Goal: Task Accomplishment & Management: Use online tool/utility

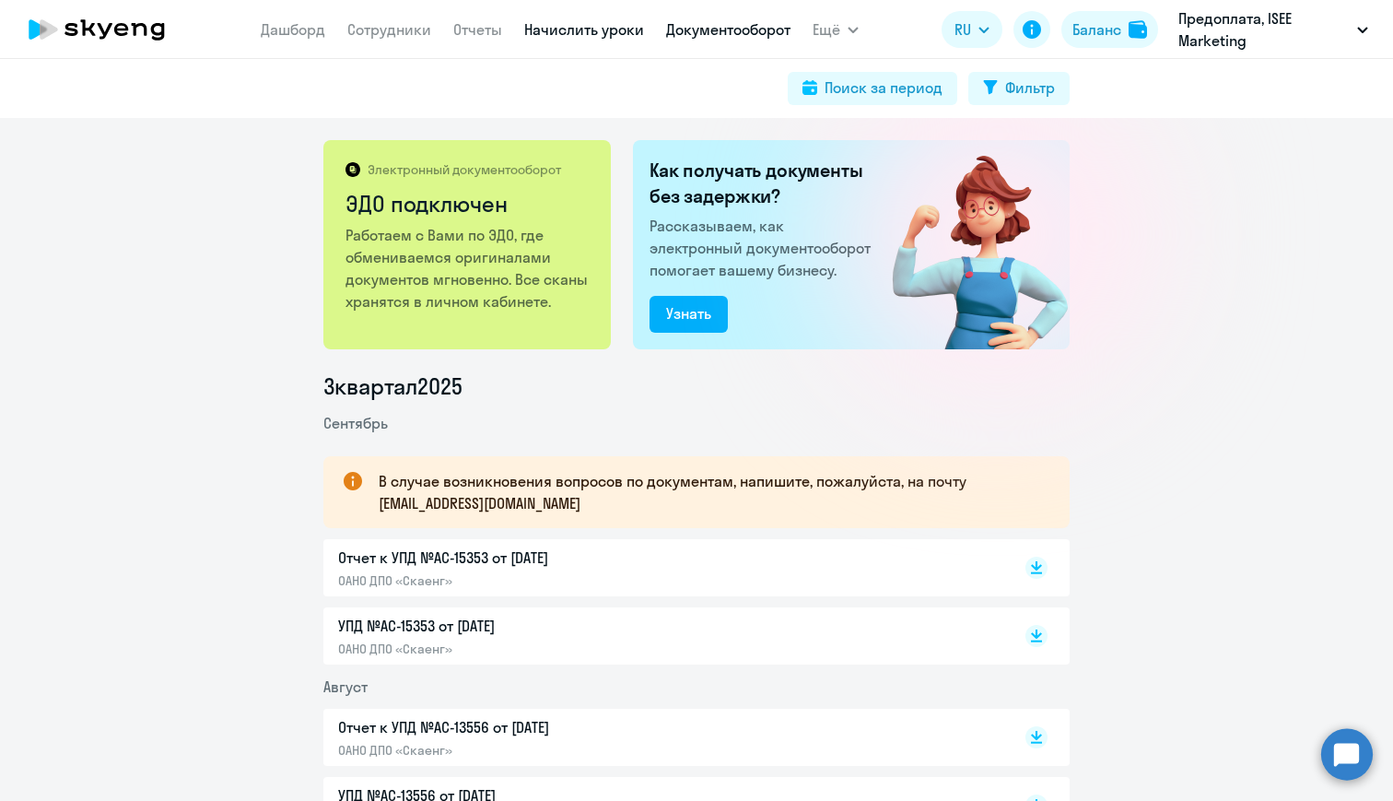
click at [562, 29] on link "Начислить уроки" at bounding box center [584, 29] width 120 height 18
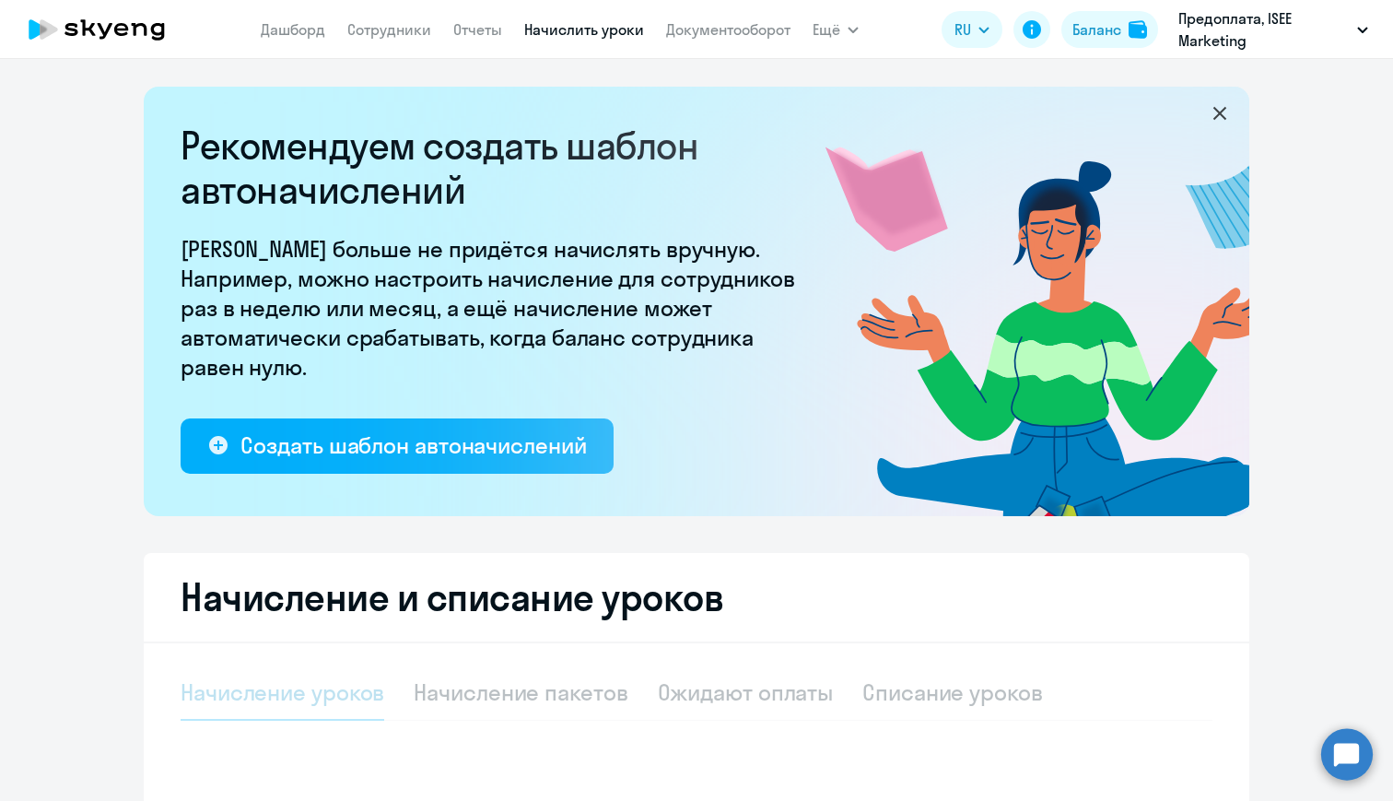
select select "10"
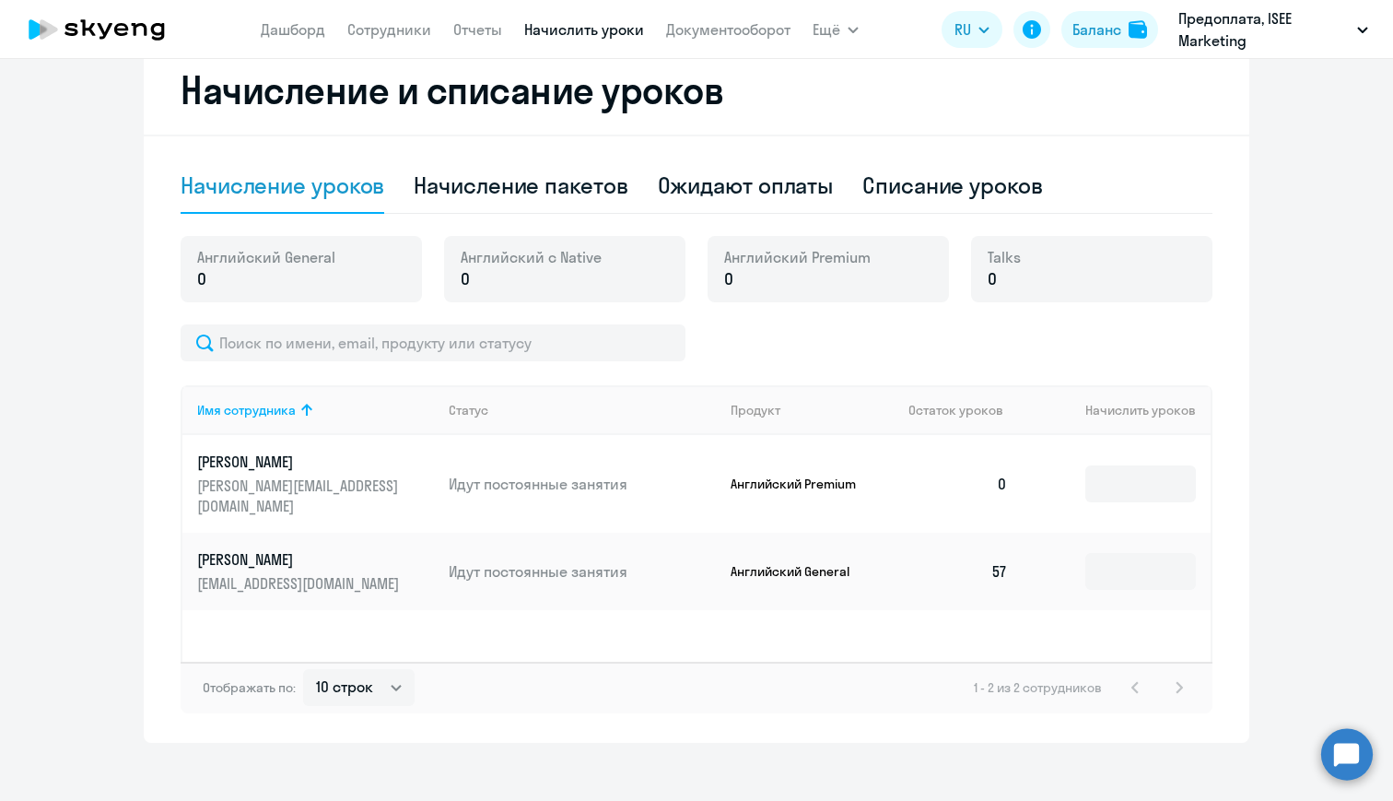
scroll to position [519, 0]
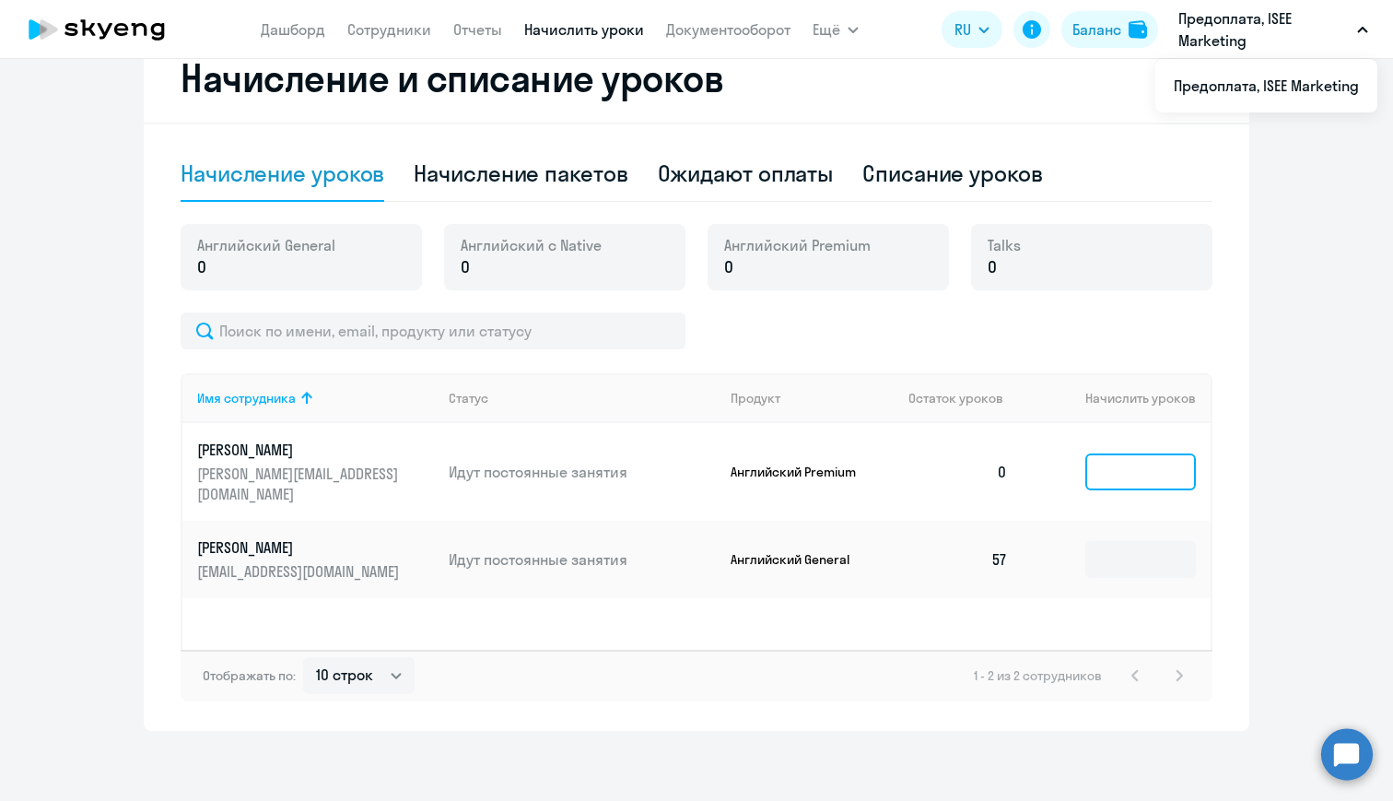
click at [1124, 464] on input at bounding box center [1140, 471] width 111 height 37
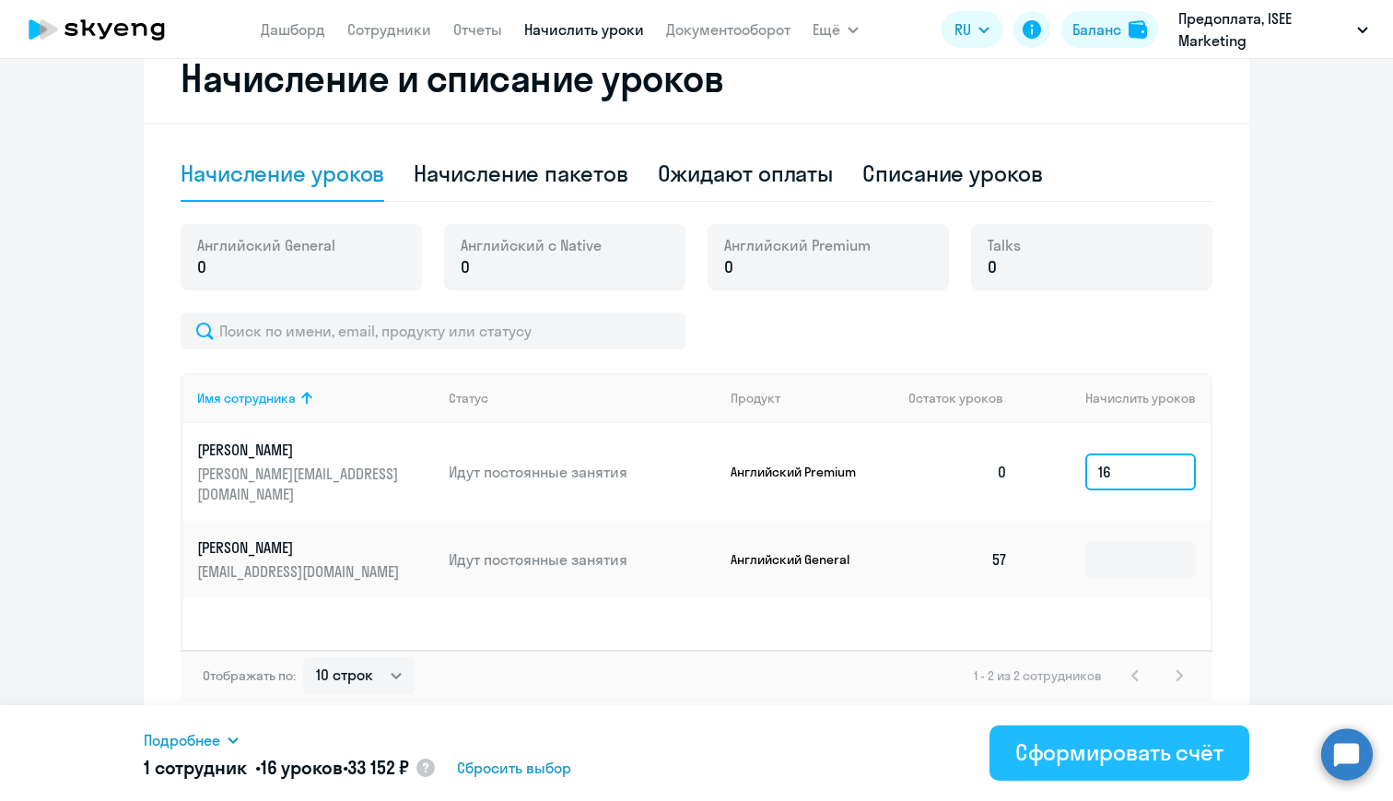
type input "16"
click at [1072, 755] on div "Сформировать счёт" at bounding box center [1119, 751] width 208 height 29
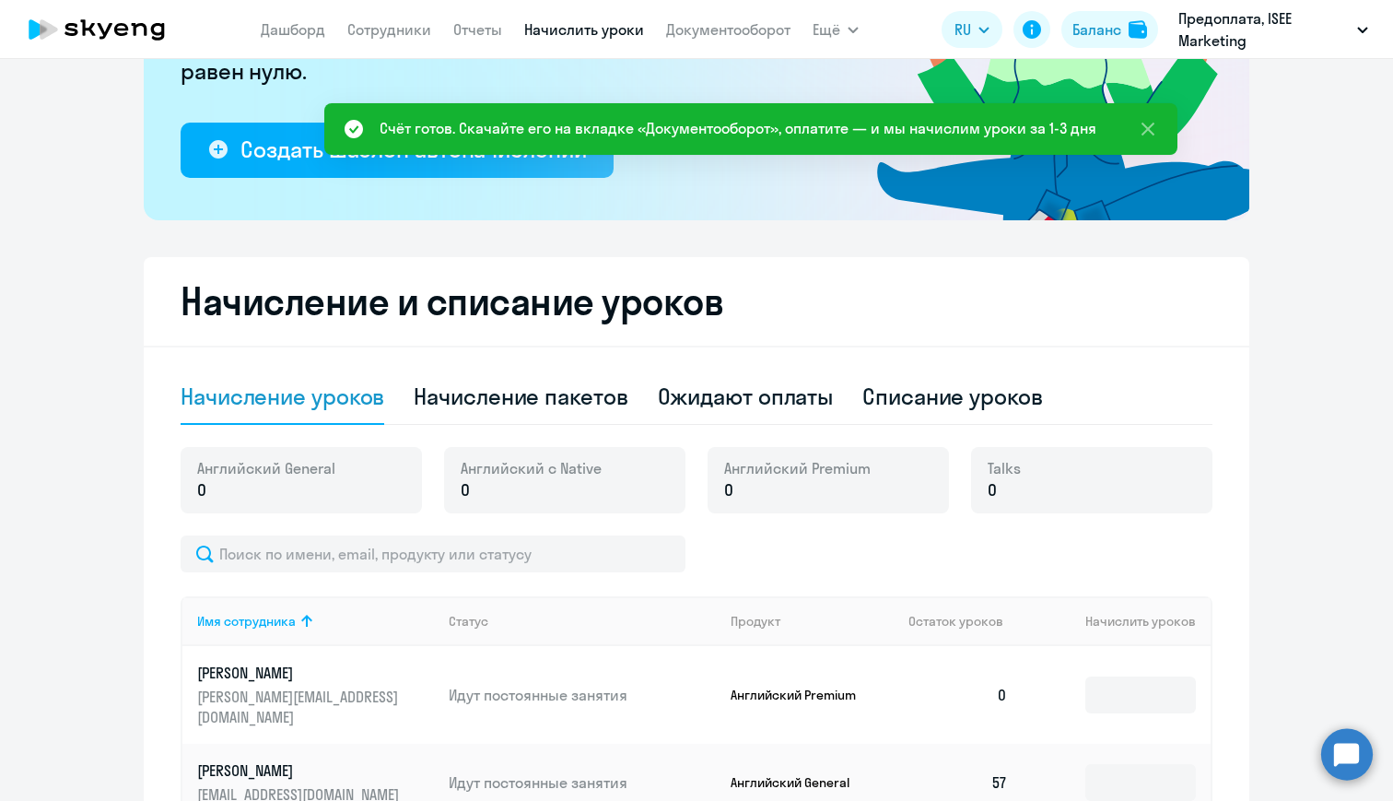
scroll to position [280, 0]
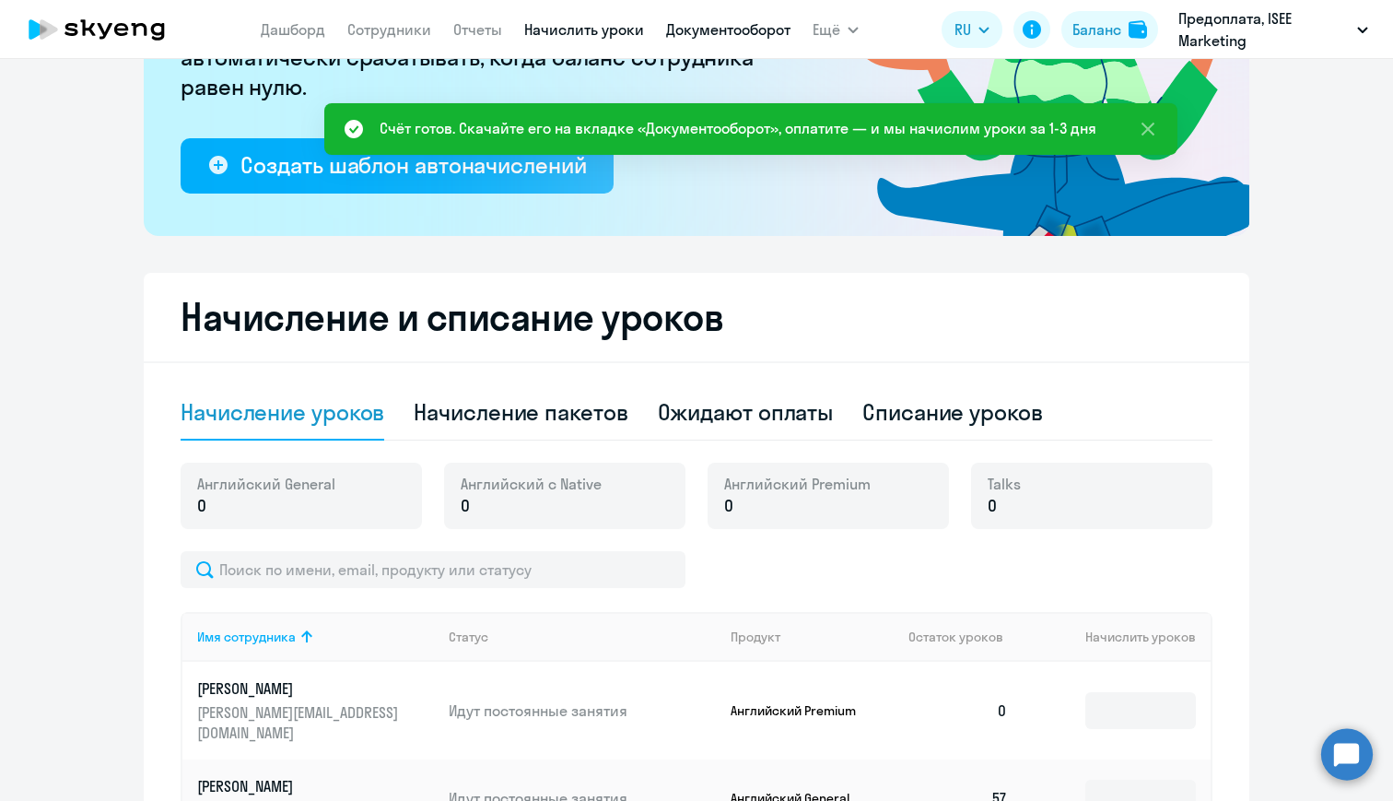
click at [749, 27] on link "Документооборот" at bounding box center [728, 29] width 124 height 18
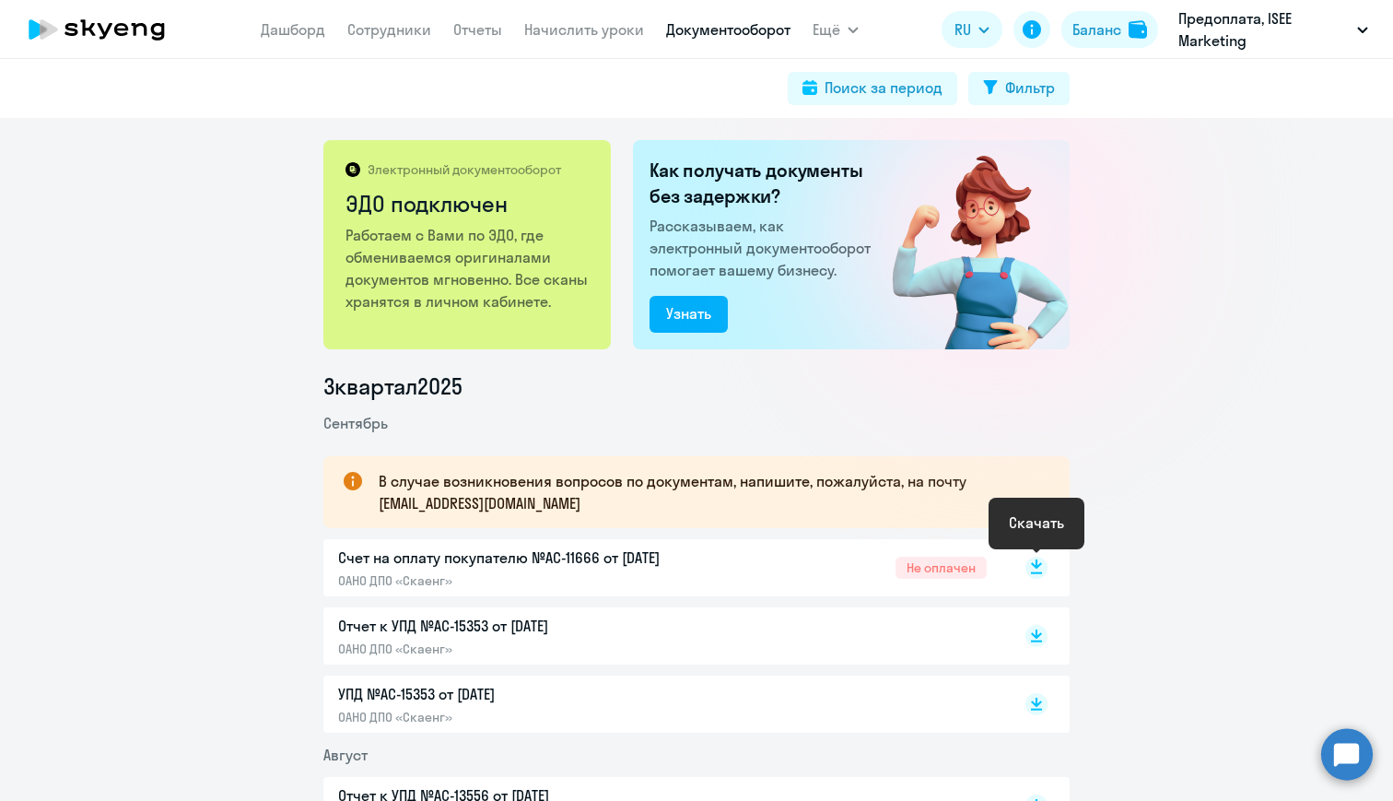
click at [1035, 568] on rect at bounding box center [1036, 567] width 22 height 22
